Goal: Navigation & Orientation: Find specific page/section

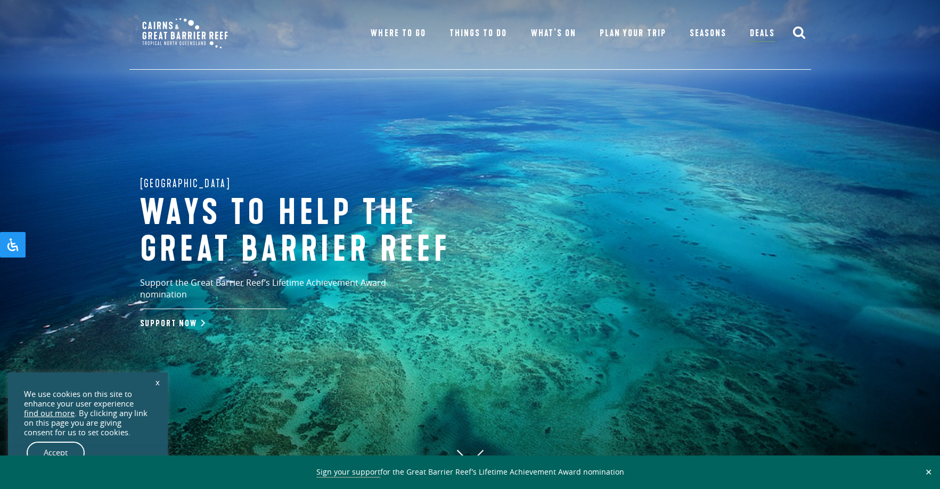
click at [668, 227] on div "Great Barrier Reef Ways to help the great barrier reef Support the Great Barrie…" at bounding box center [470, 244] width 940 height 489
click at [690, 222] on div "Great Barrier Reef Ways to help the great barrier reef Support the Great Barrie…" at bounding box center [470, 244] width 940 height 489
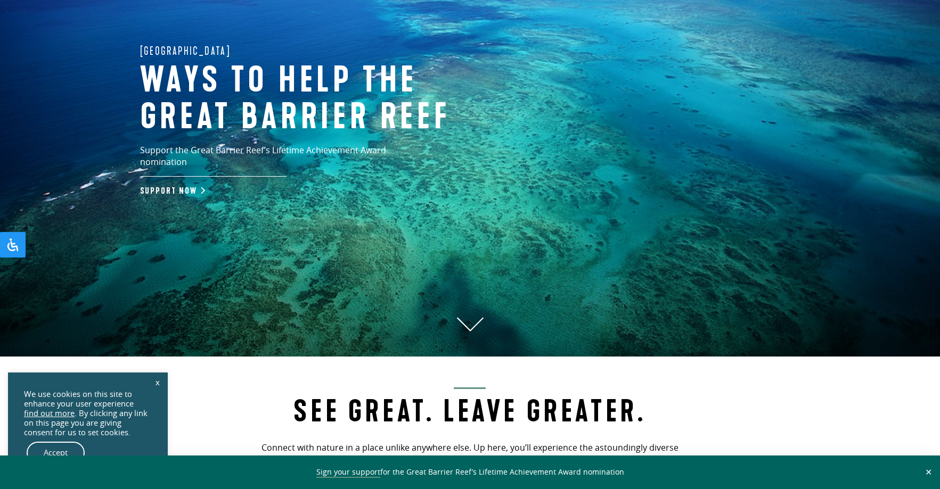
scroll to position [136, 0]
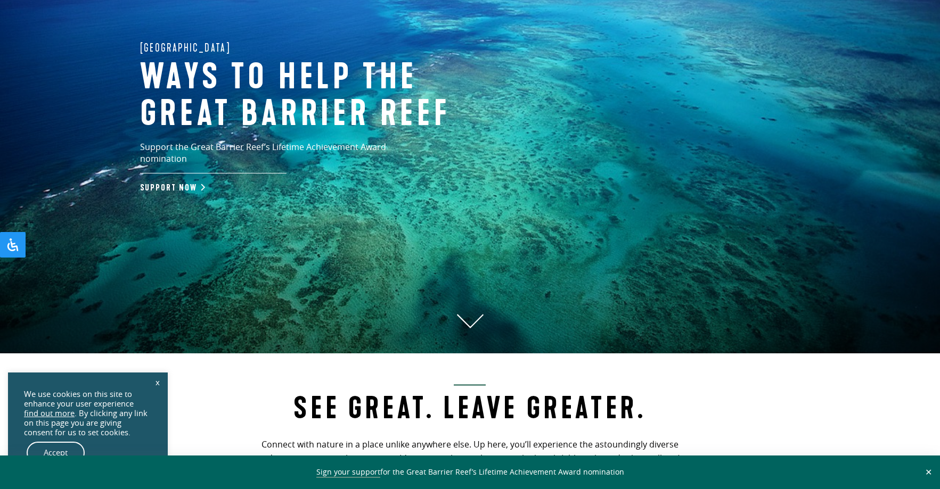
click at [159, 382] on link "x" at bounding box center [157, 382] width 15 height 23
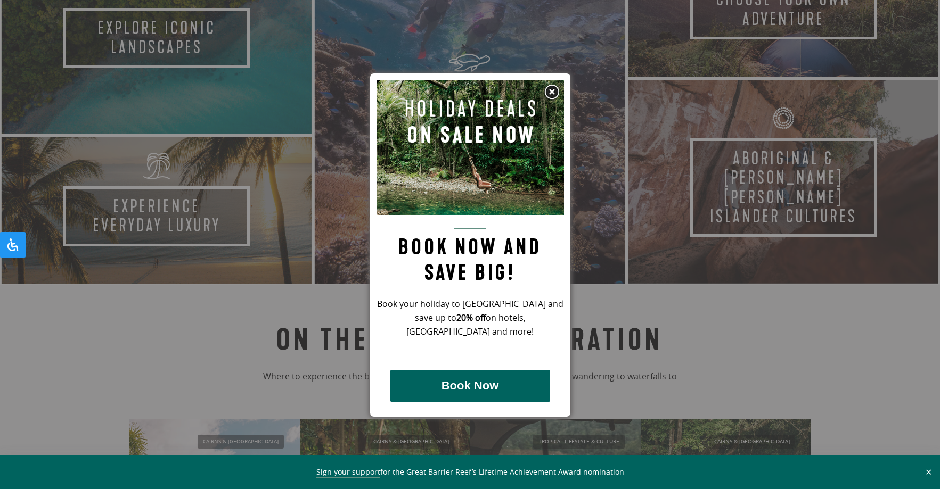
scroll to position [709, 0]
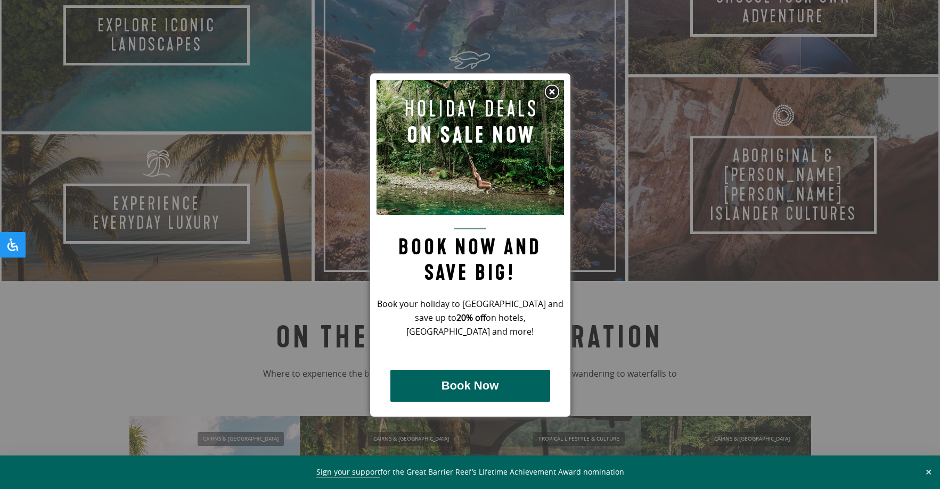
click at [553, 92] on img at bounding box center [552, 92] width 16 height 16
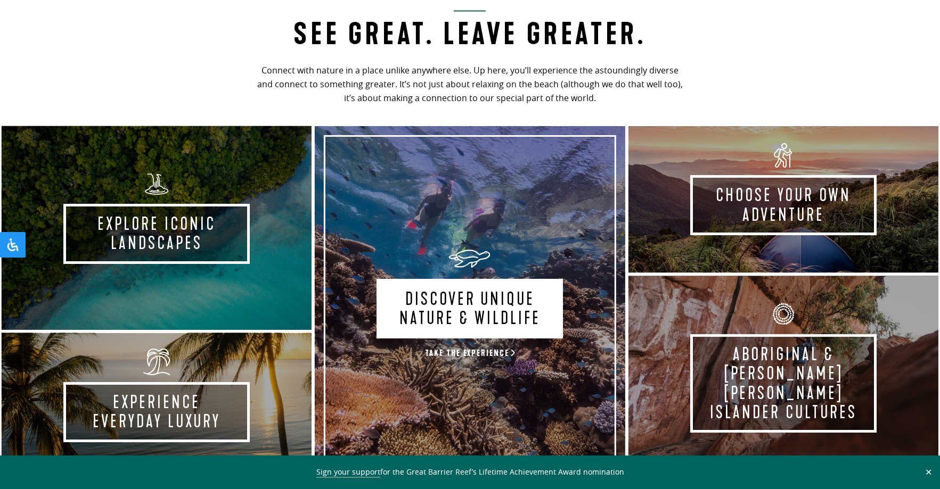
scroll to position [498, 0]
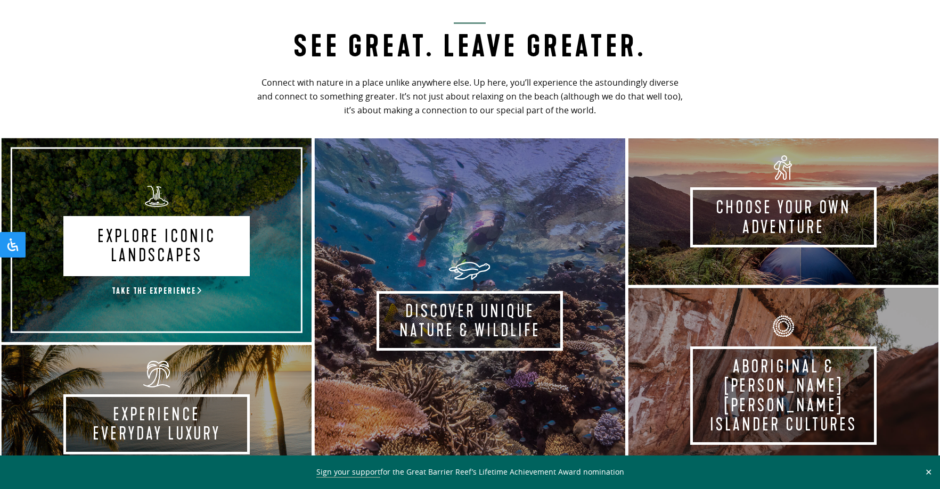
click at [97, 240] on link "Explore Iconic Landscapes Take the experience" at bounding box center [156, 240] width 313 height 207
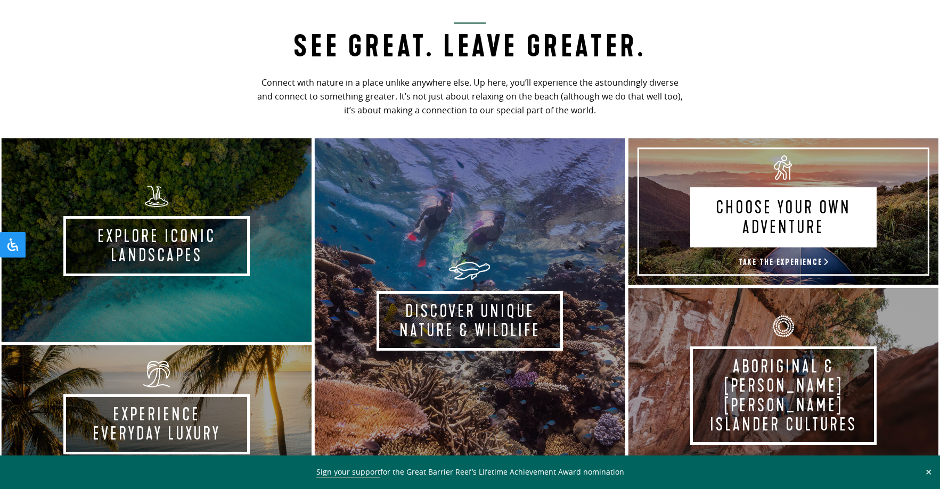
click at [804, 227] on link "Choose your own adventure Take the experience" at bounding box center [783, 212] width 313 height 150
